Goal: Task Accomplishment & Management: Manage account settings

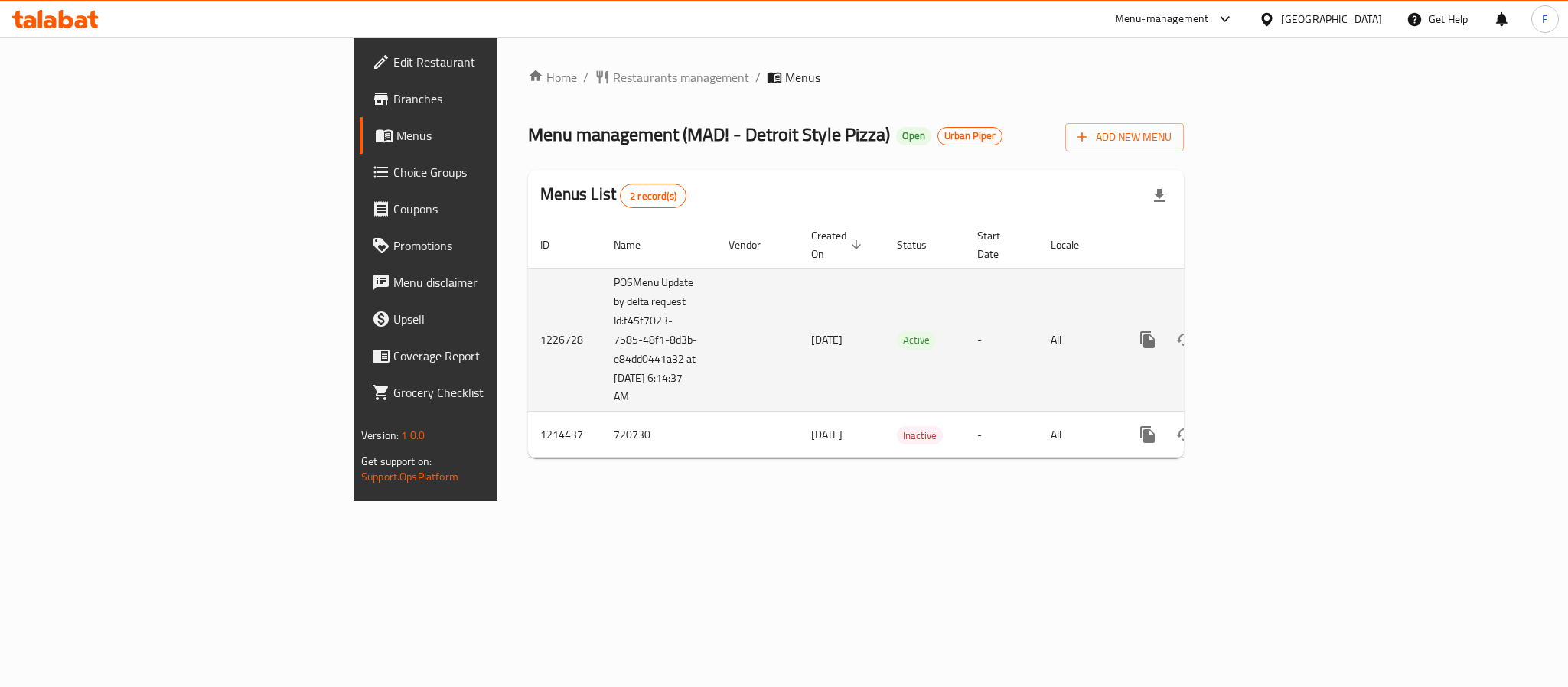
click at [1267, 331] on icon "enhanced table" at bounding box center [1257, 339] width 18 height 18
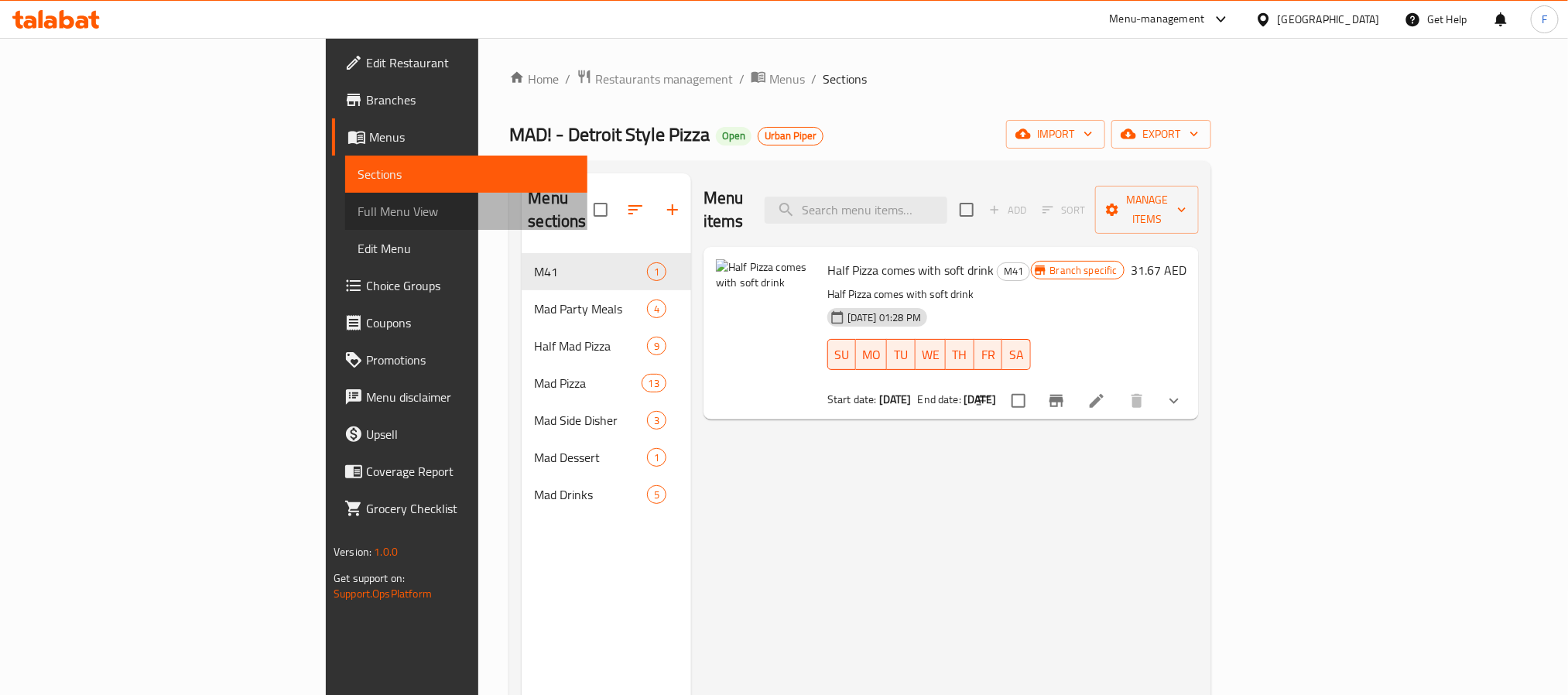
click at [358, 207] on span "Full Menu View" at bounding box center [466, 211] width 217 height 18
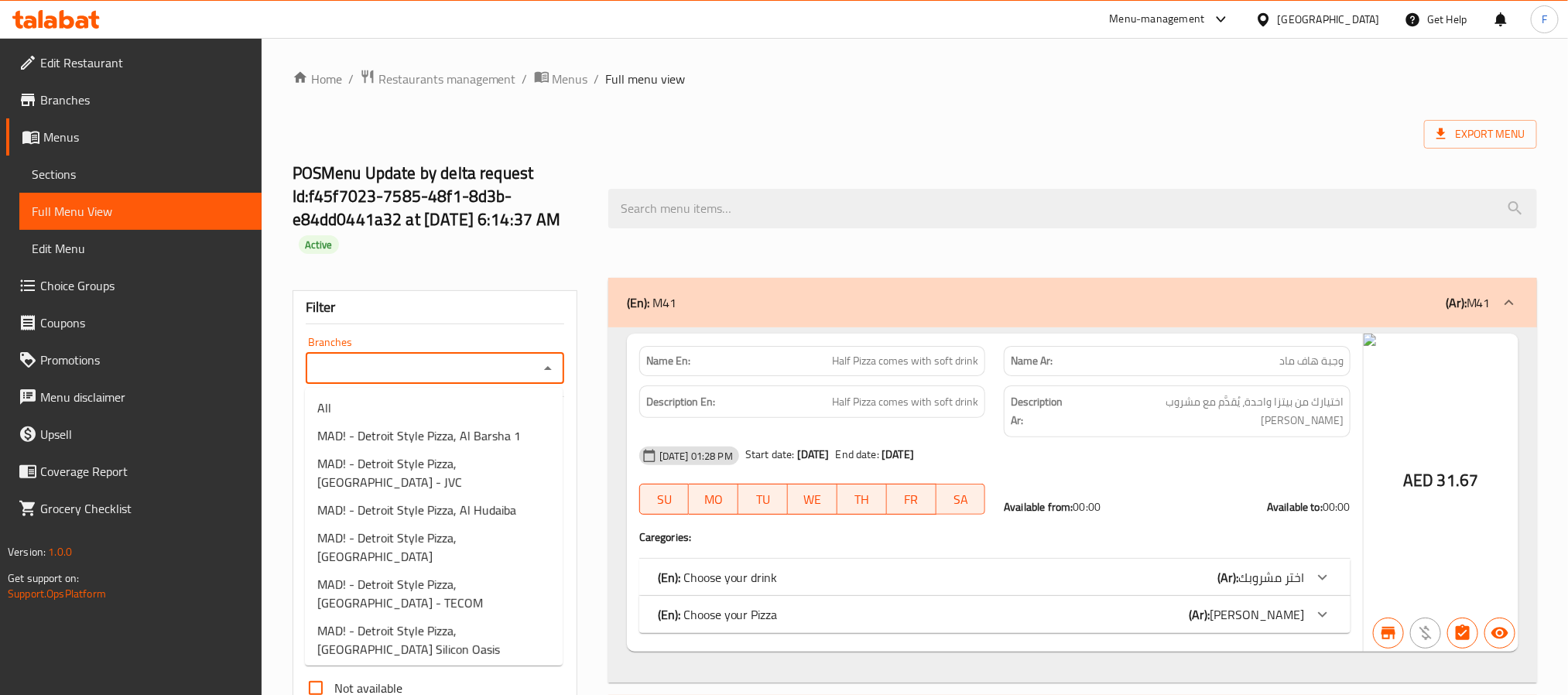
click at [432, 372] on input "Branches" at bounding box center [422, 368] width 224 height 22
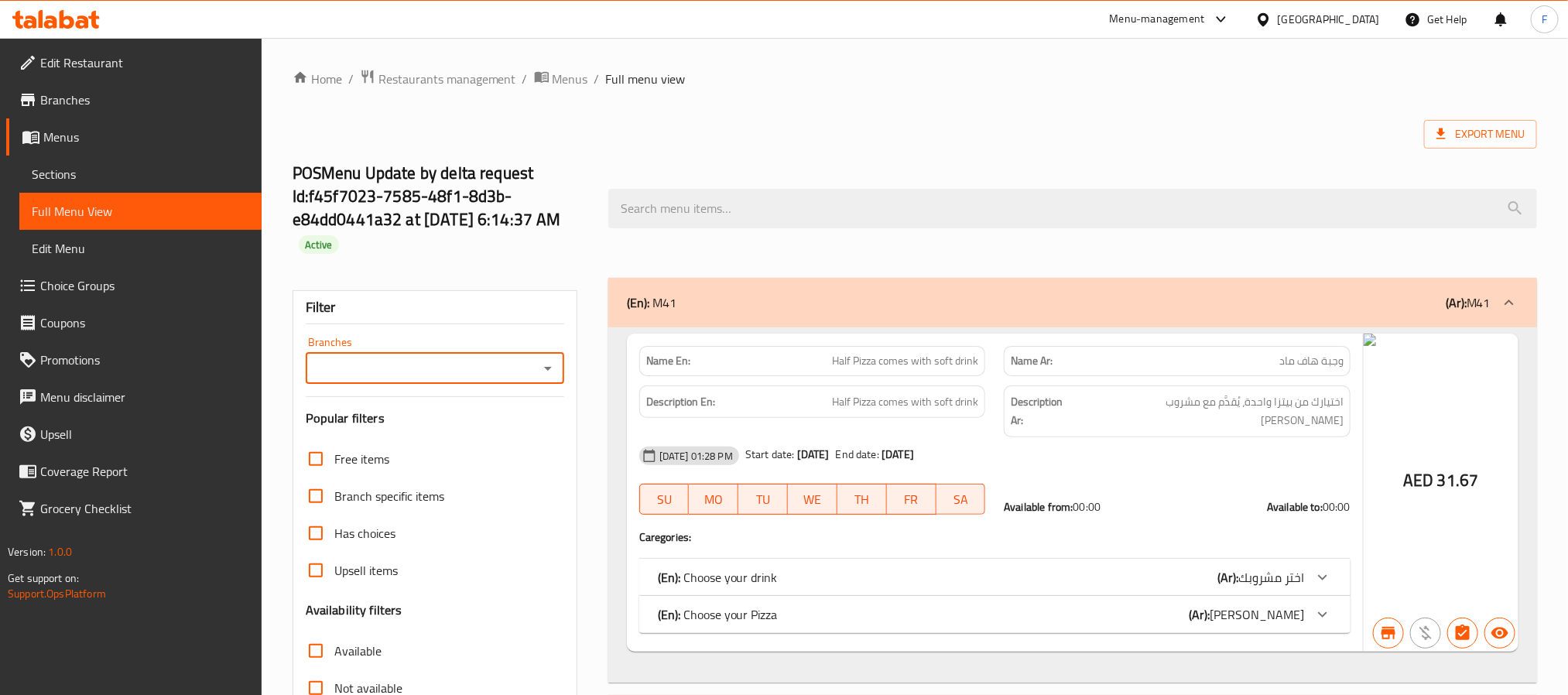
click at [862, 131] on div "Export Menu" at bounding box center [915, 133] width 1245 height 29
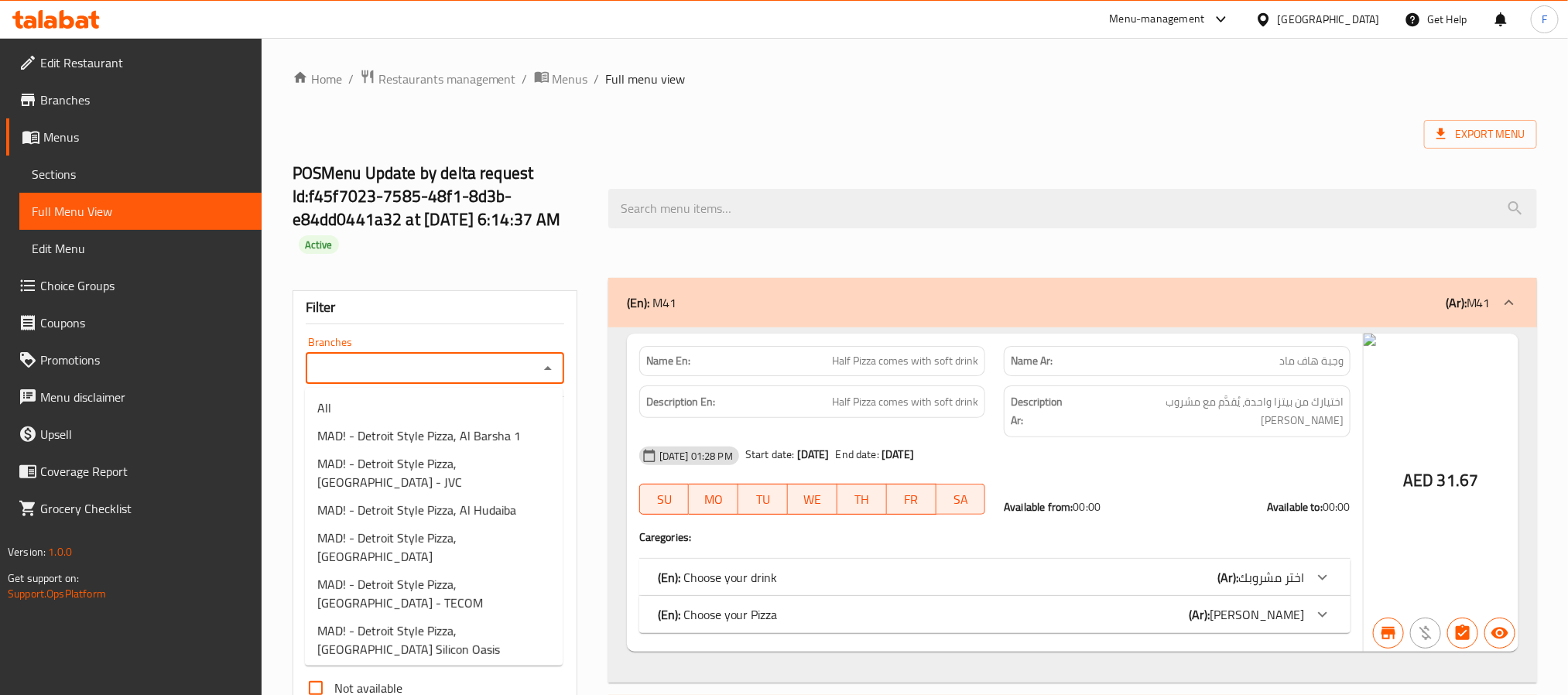
click at [411, 367] on input "Branches" at bounding box center [422, 368] width 224 height 22
click at [405, 377] on input "Branches" at bounding box center [422, 368] width 224 height 22
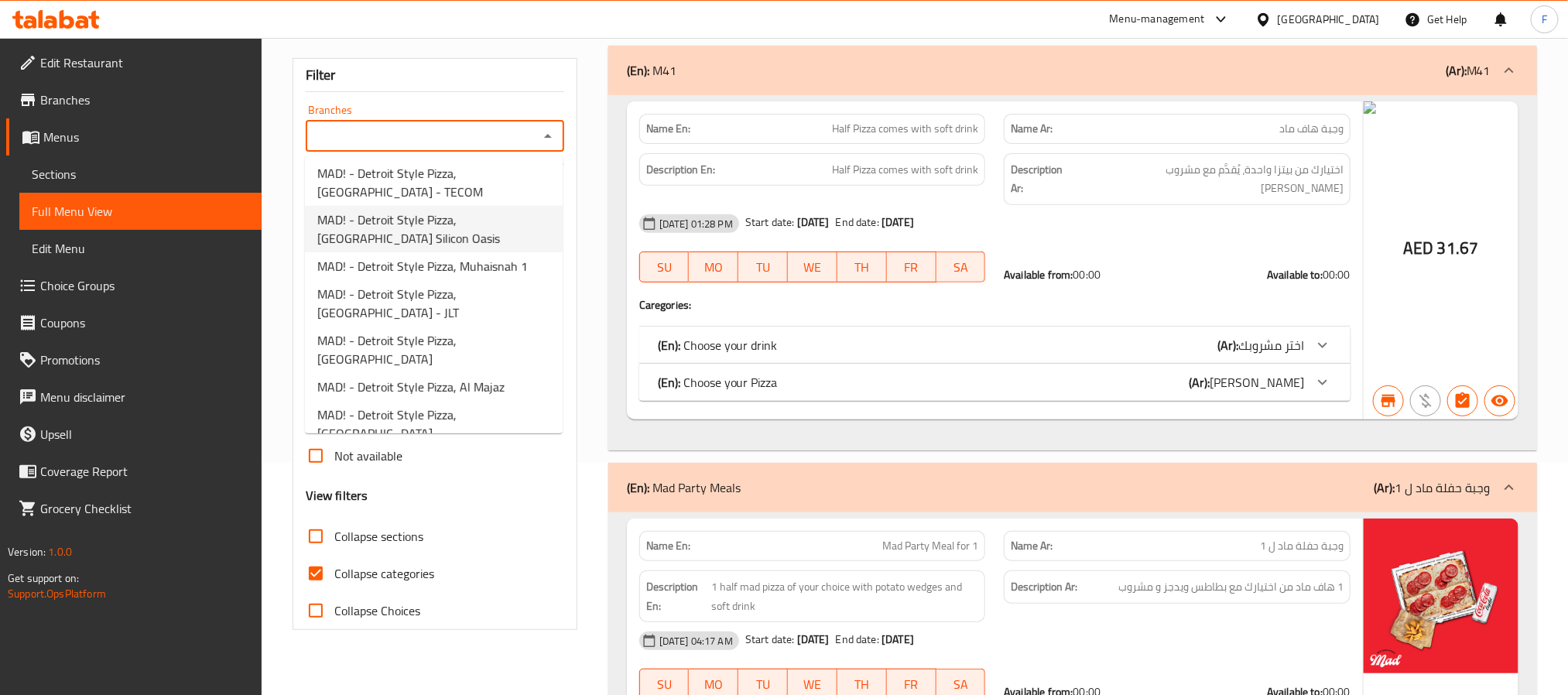
scroll to position [232, 0]
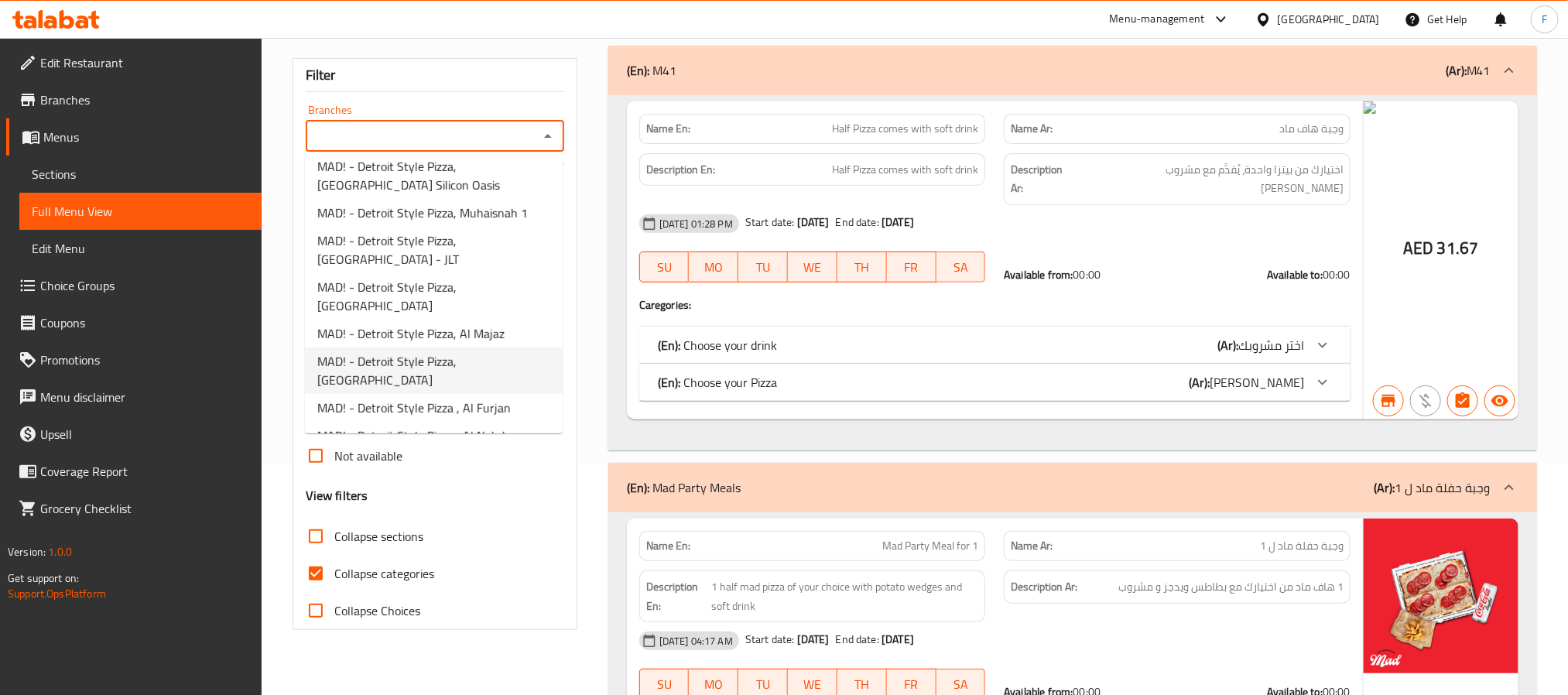
click at [498, 353] on span "MAD! - Detroit Style Pizza, [GEOGRAPHIC_DATA]" at bounding box center [433, 371] width 233 height 37
type input "MAD! - Detroit Style Pizza, [GEOGRAPHIC_DATA]"
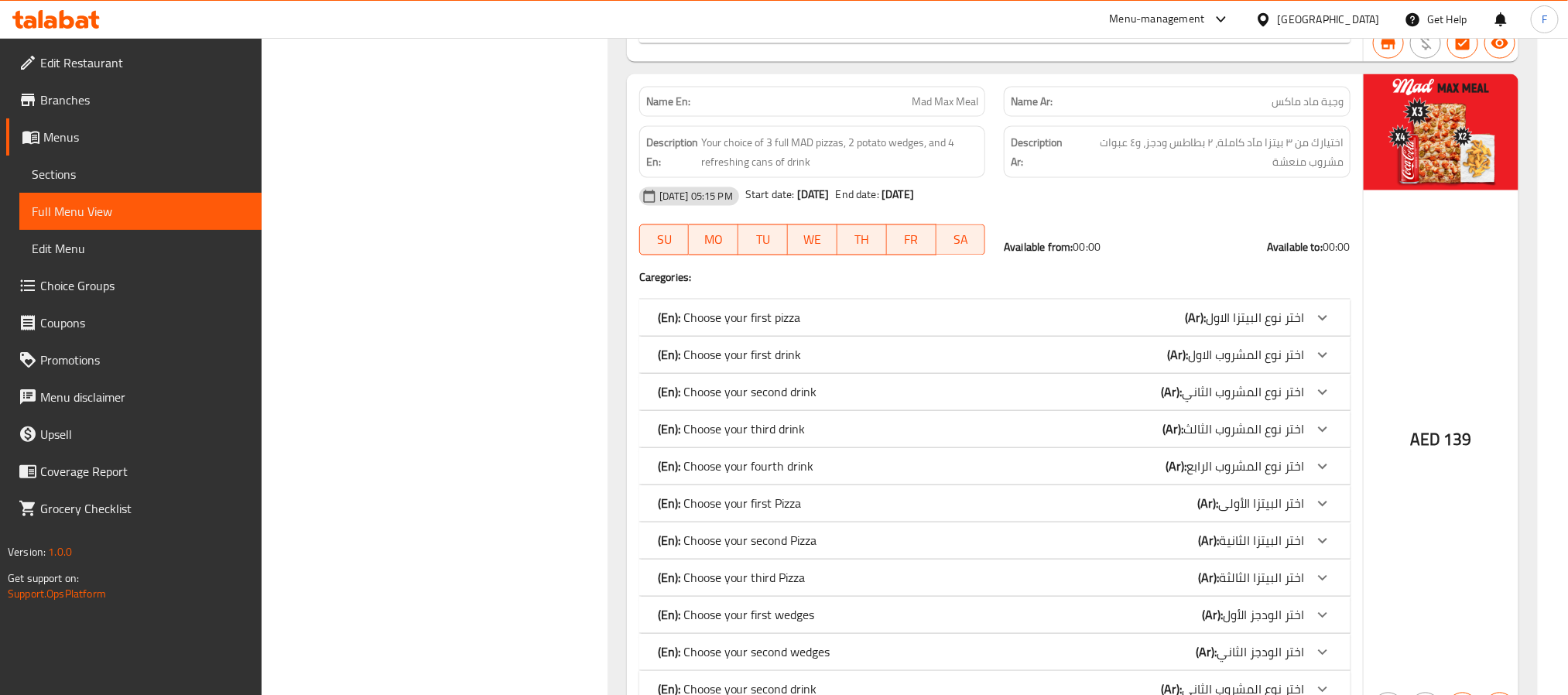
scroll to position [1974, 0]
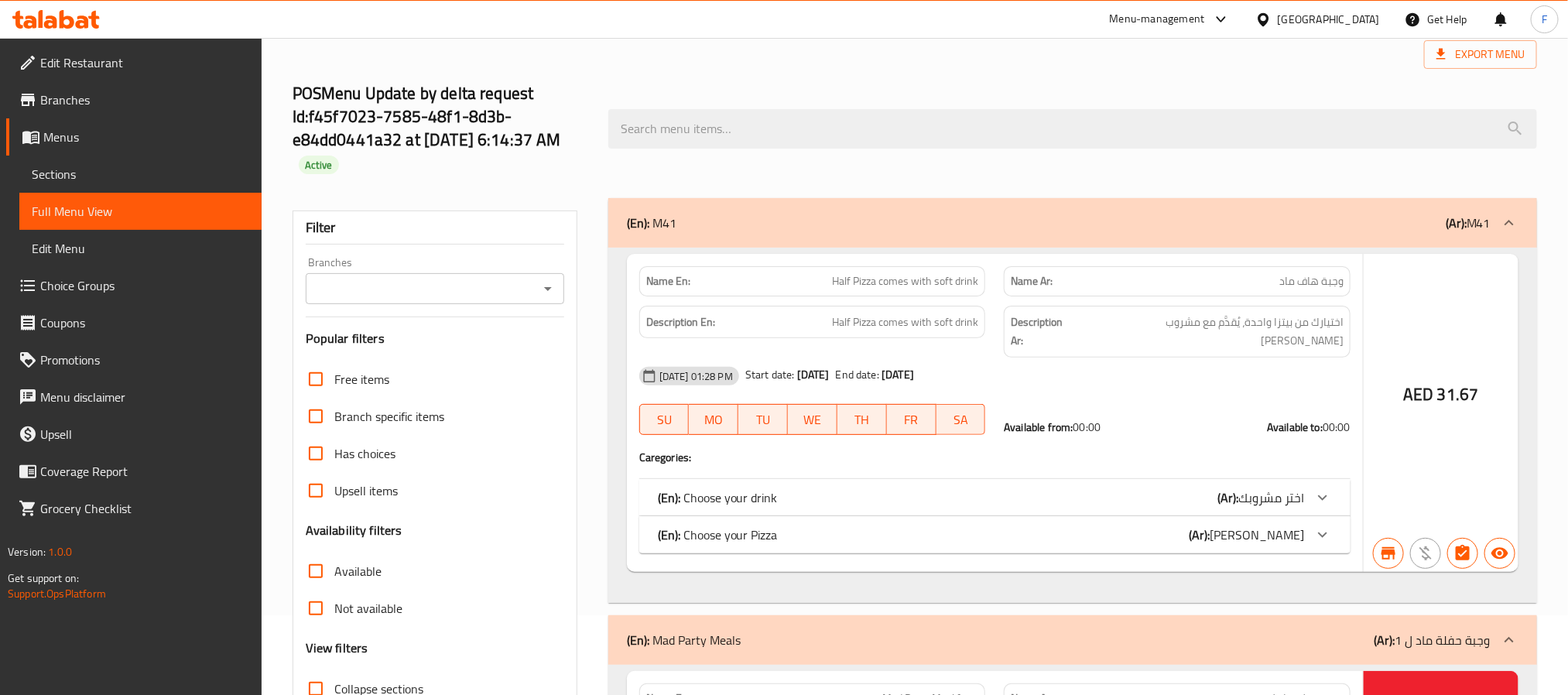
scroll to position [116, 0]
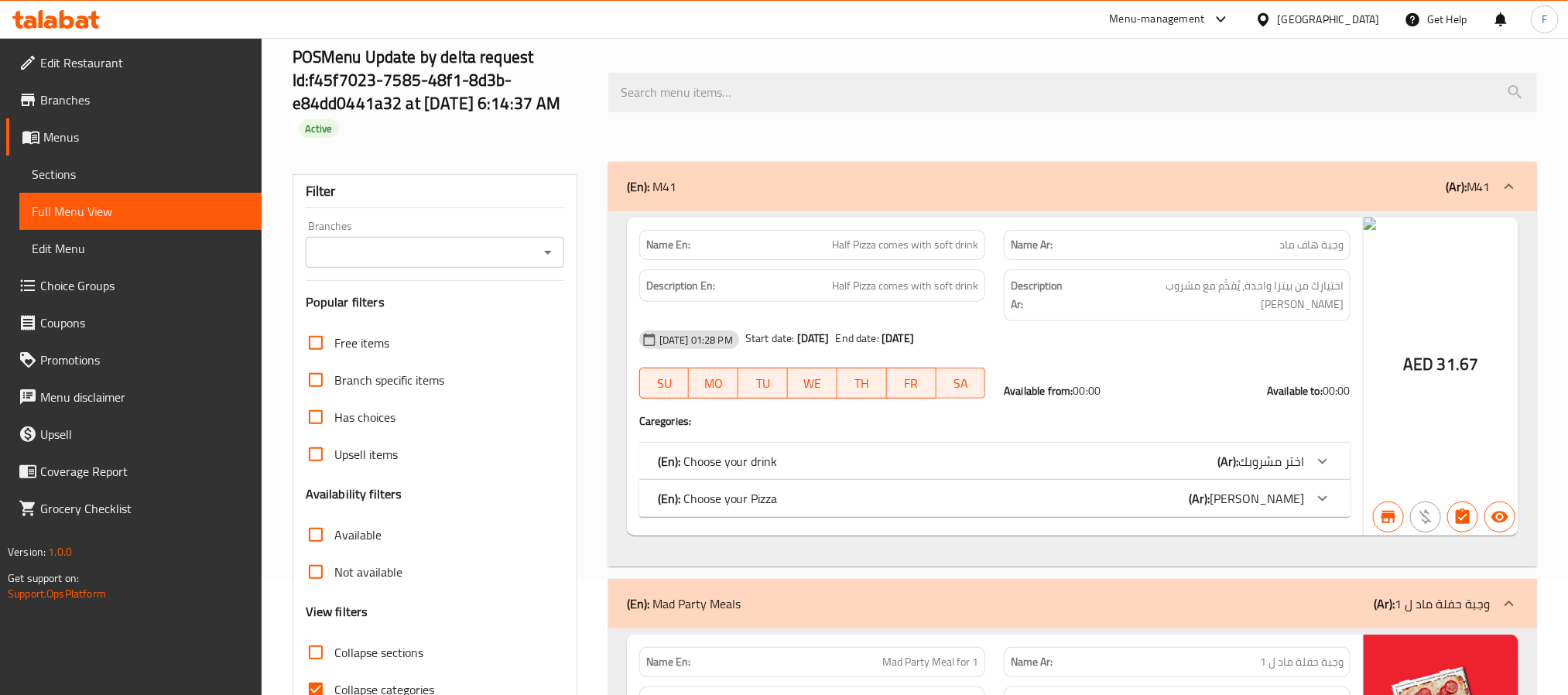
click at [506, 260] on input "Branches" at bounding box center [422, 252] width 224 height 22
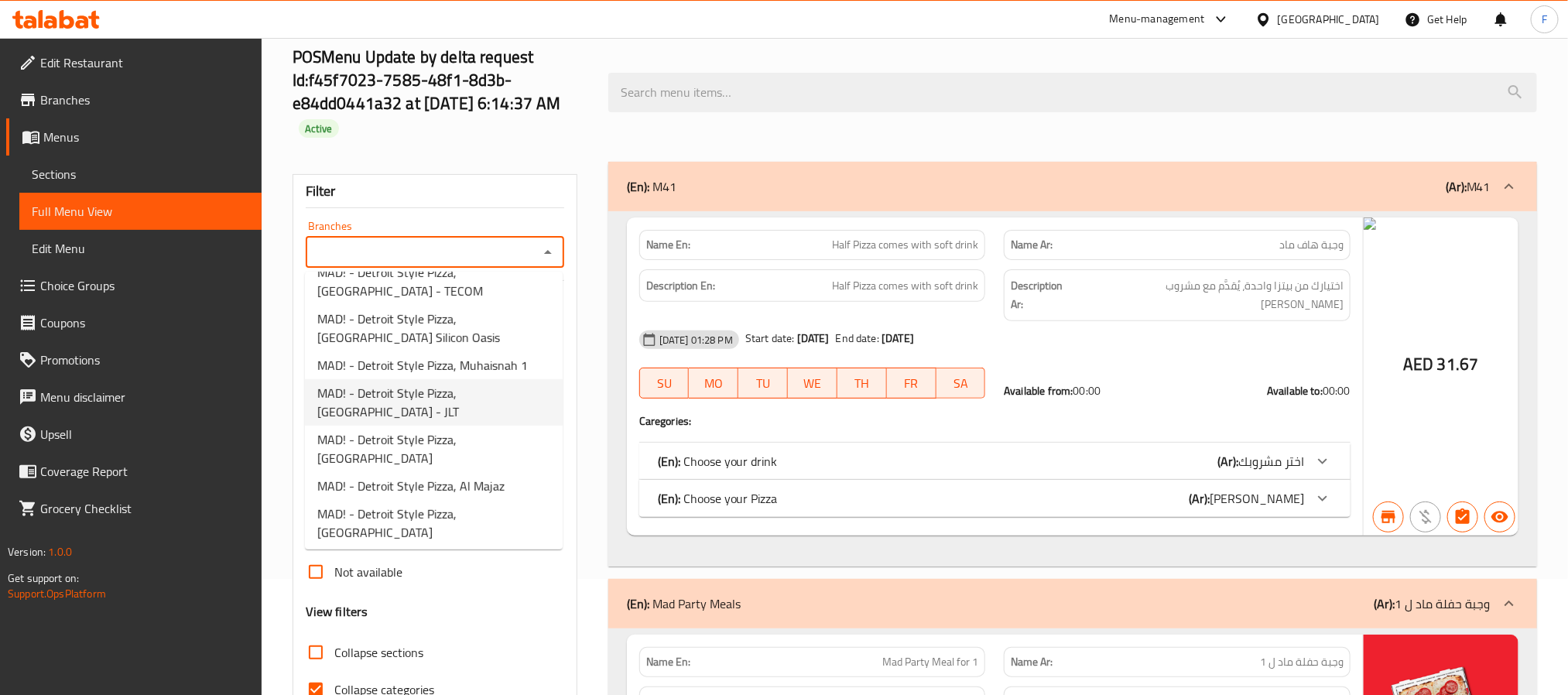
scroll to position [232, 0]
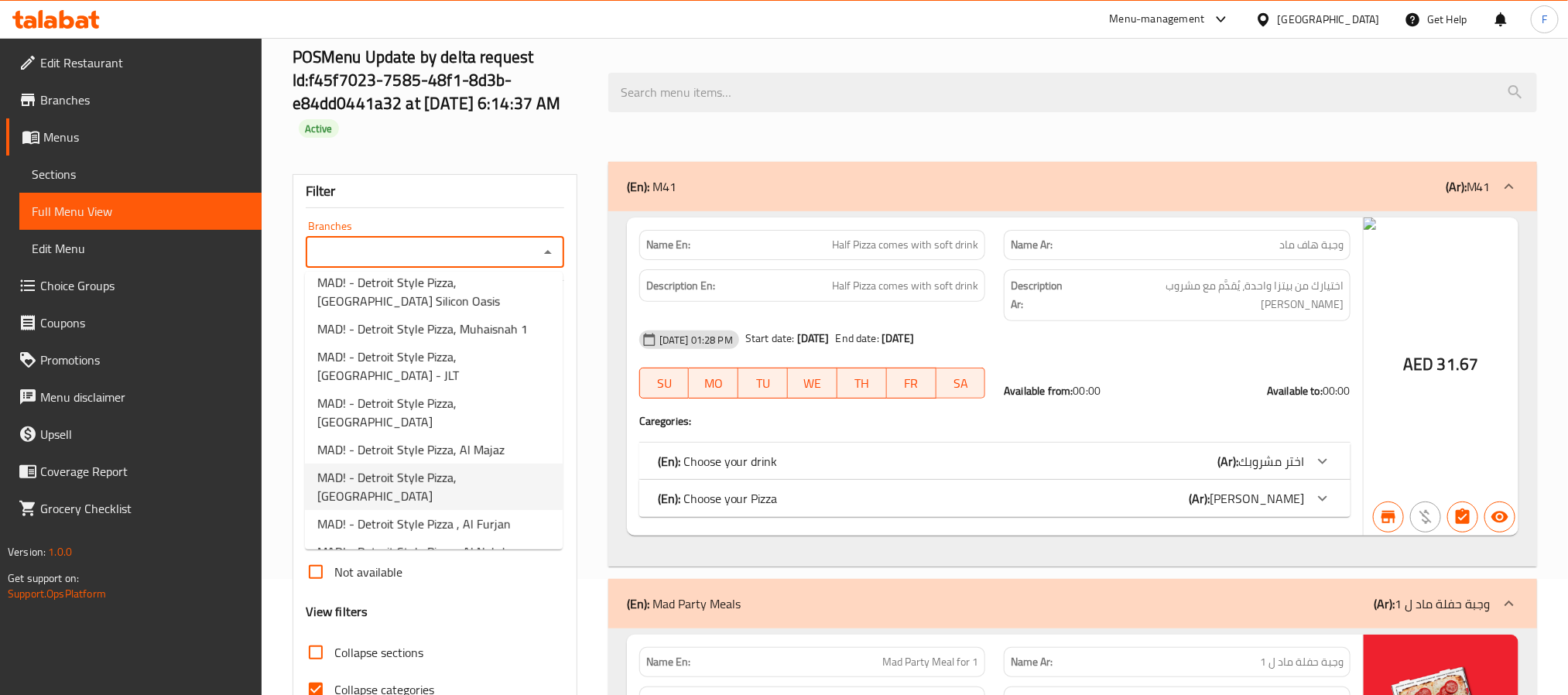
click at [450, 469] on span "MAD! - Detroit Style Pizza, [GEOGRAPHIC_DATA]" at bounding box center [433, 487] width 233 height 37
type input "MAD! - Detroit Style Pizza, [GEOGRAPHIC_DATA]"
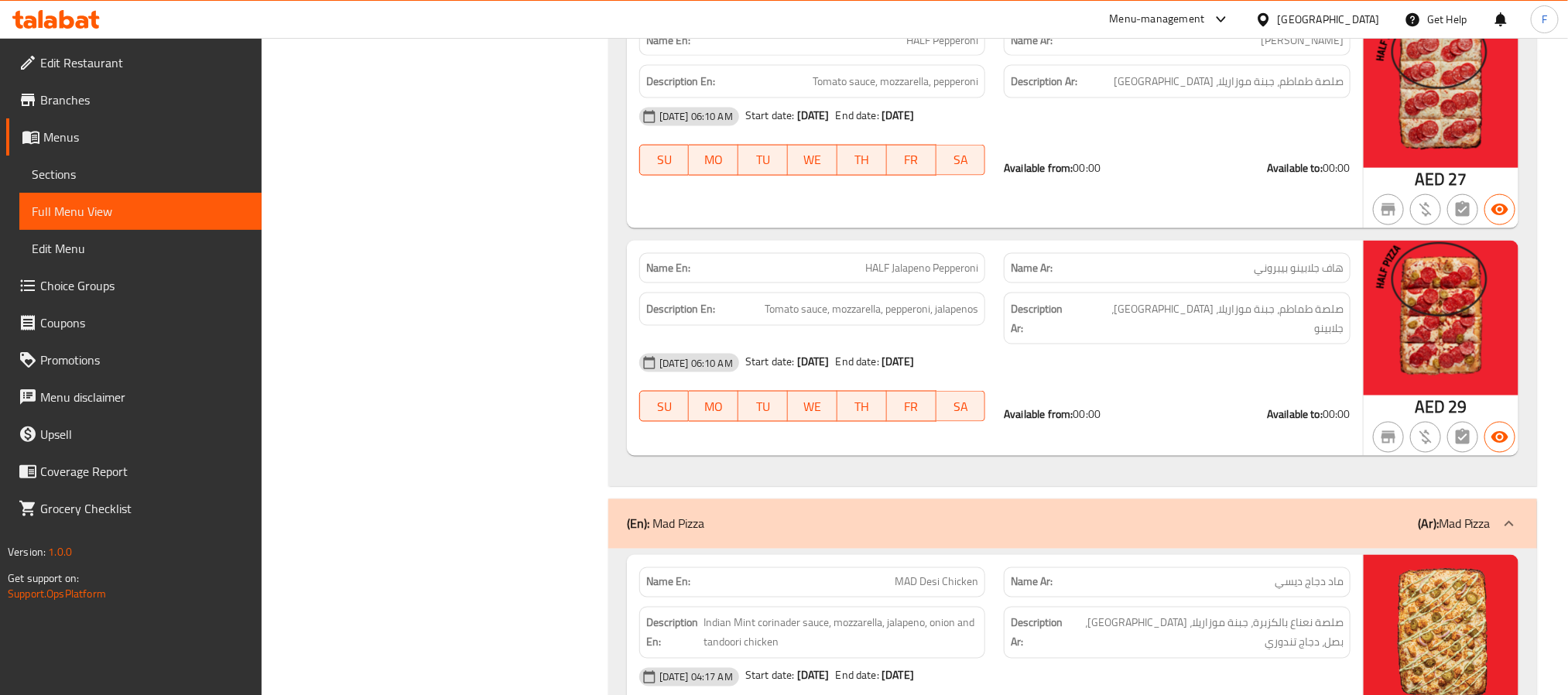
scroll to position [4414, 0]
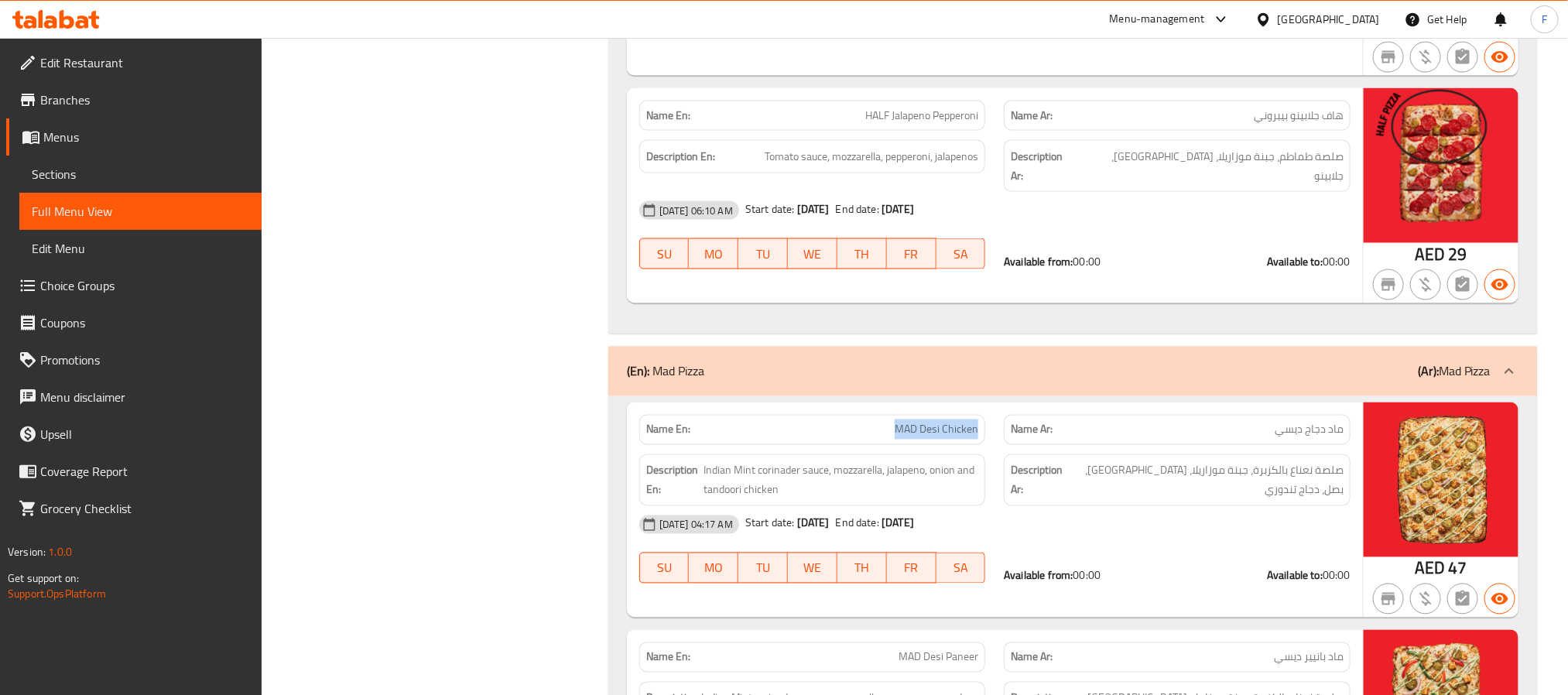
drag, startPoint x: 894, startPoint y: 420, endPoint x: 982, endPoint y: 427, distance: 88.3
copy span "MAD Desi Chicken"
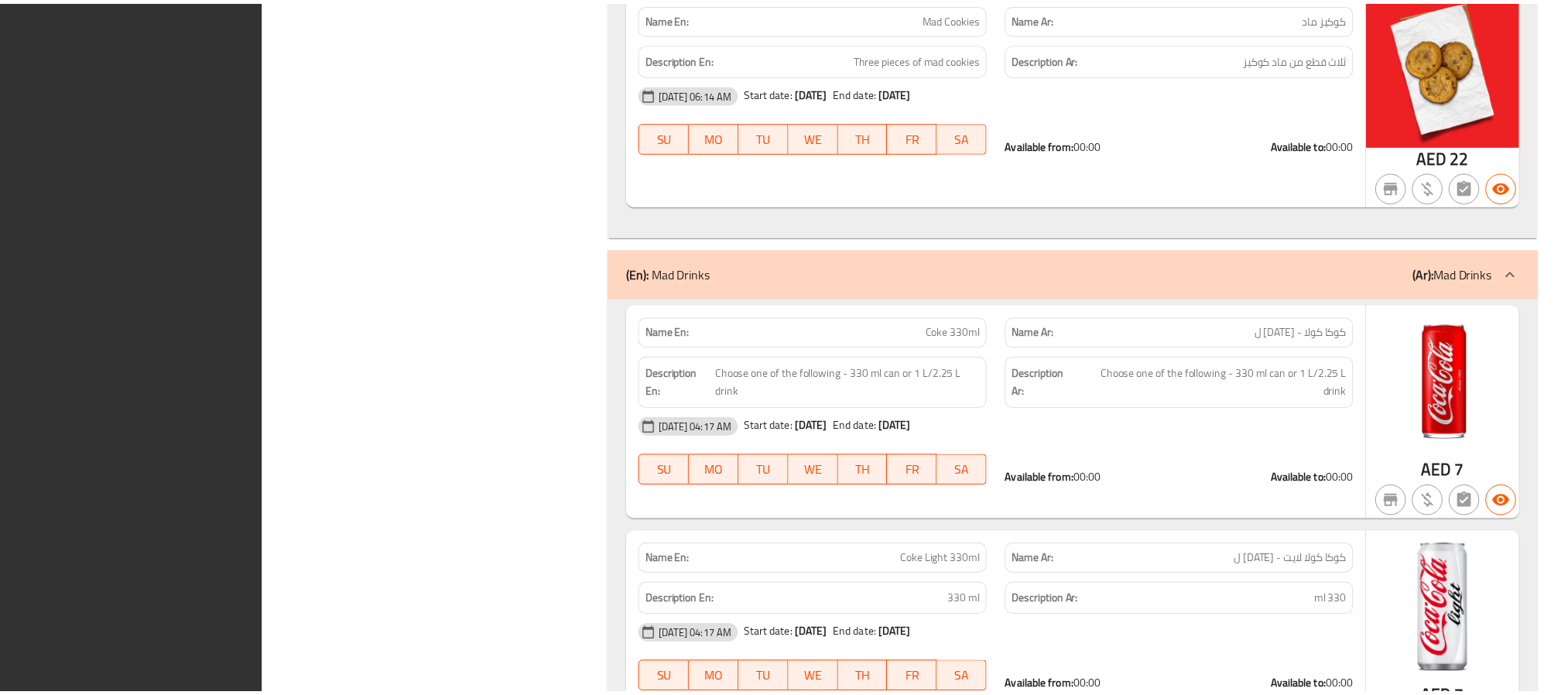
scroll to position [9134, 0]
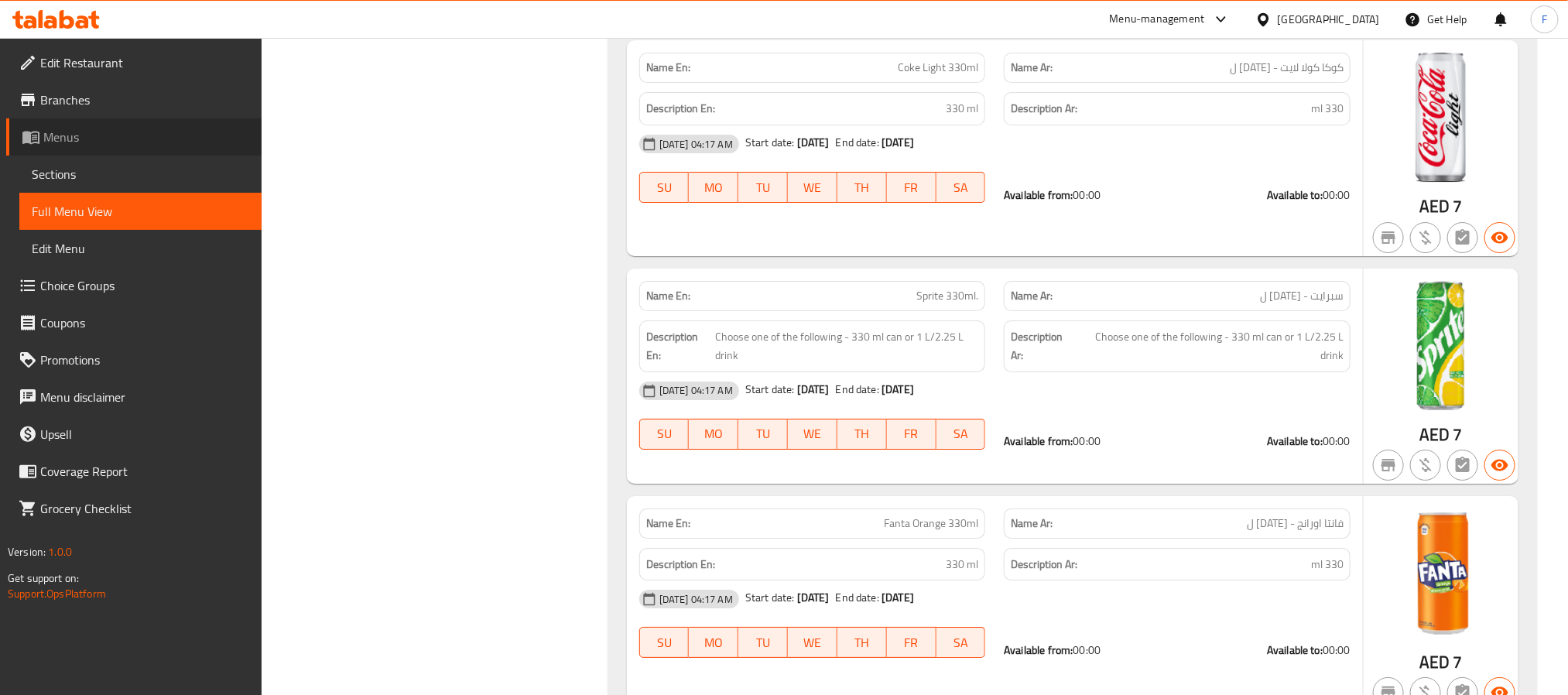
click at [68, 142] on span "Menus" at bounding box center [146, 136] width 206 height 18
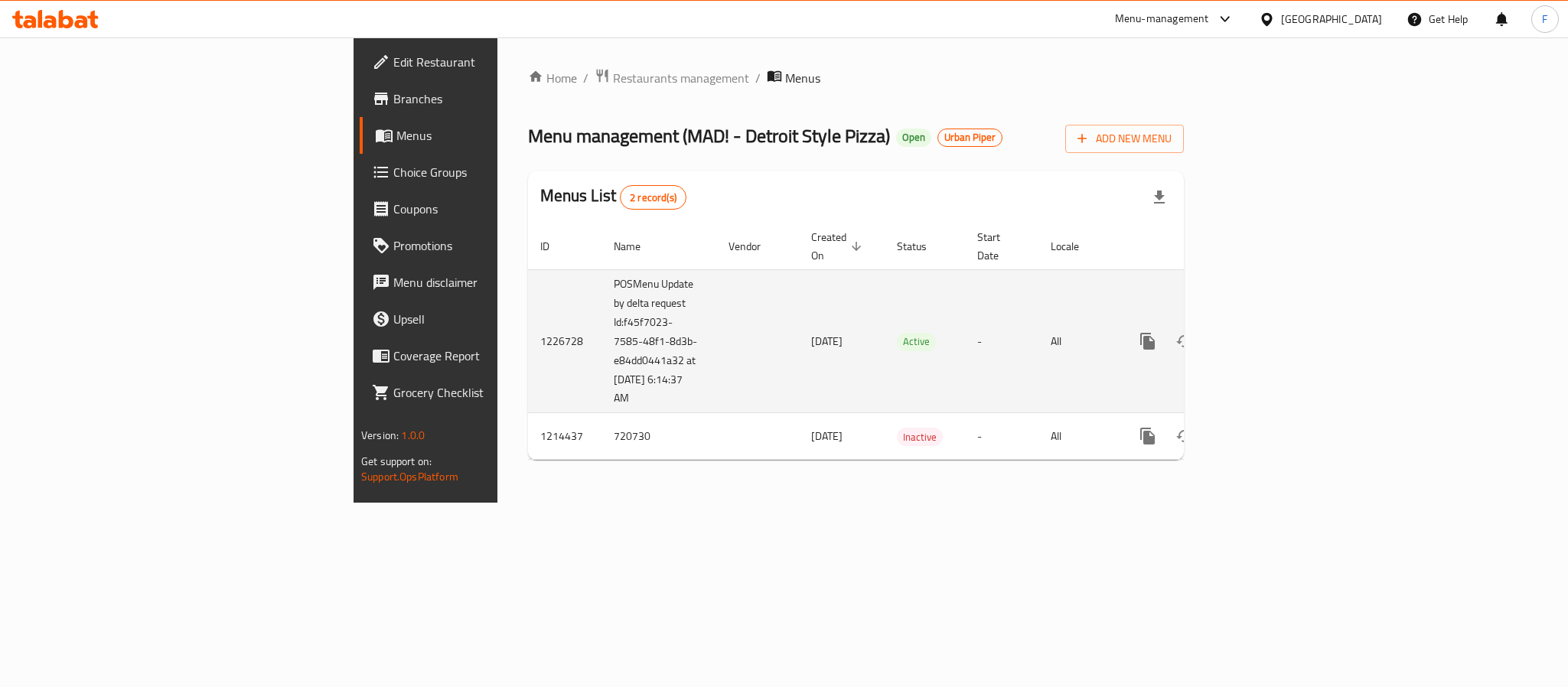
drag, startPoint x: 439, startPoint y: 385, endPoint x: 372, endPoint y: 308, distance: 102.1
click at [601, 308] on td "POSMenu Update by delta request Id:f45f7023-7585-48f1-8d3b-e84dd0441a32 at [DAT…" at bounding box center [659, 342] width 115 height 144
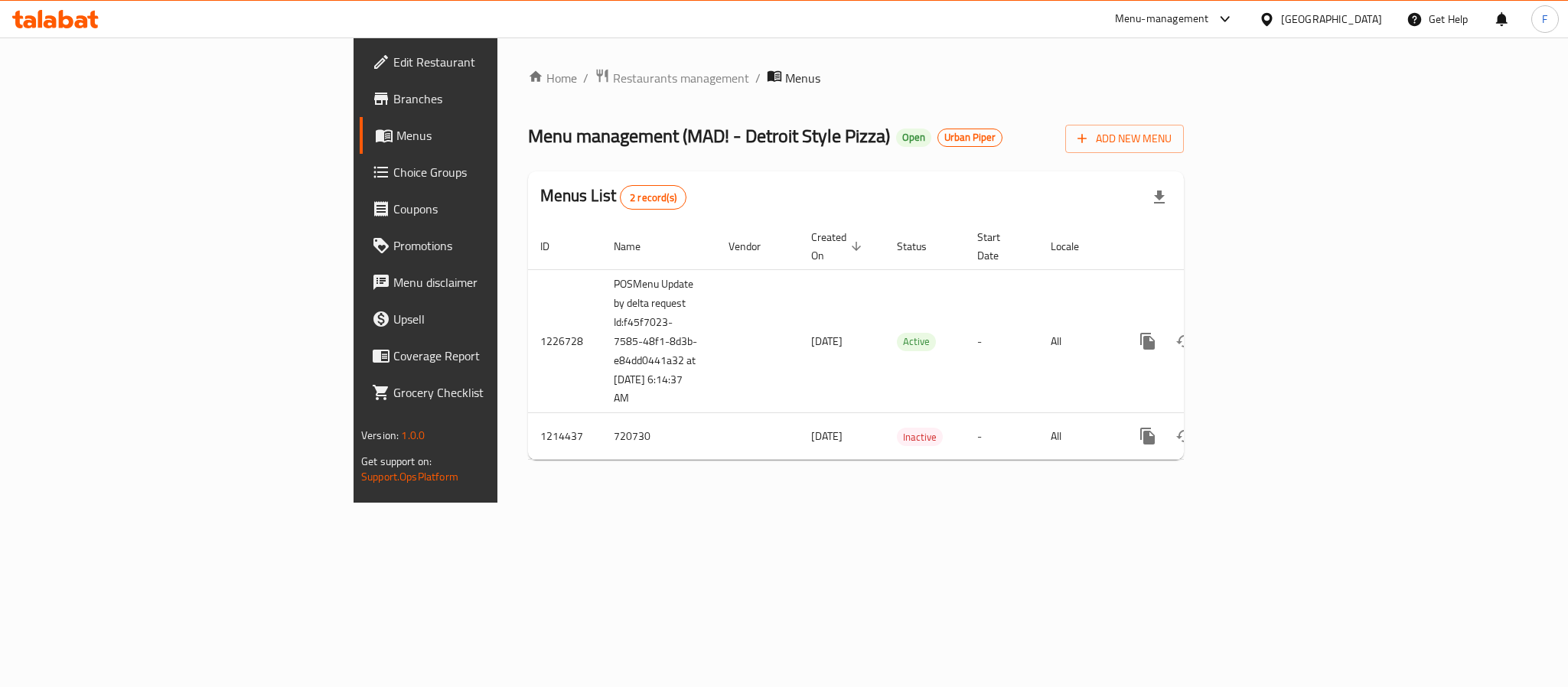
copy td "Id:f45f7023-7585-48f1-8d3b-e84dd0441a32 at 8/20/2025 6:14:37 AM"
click at [393, 95] on span "Branches" at bounding box center [498, 99] width 210 height 18
